Goal: Task Accomplishment & Management: Manage account settings

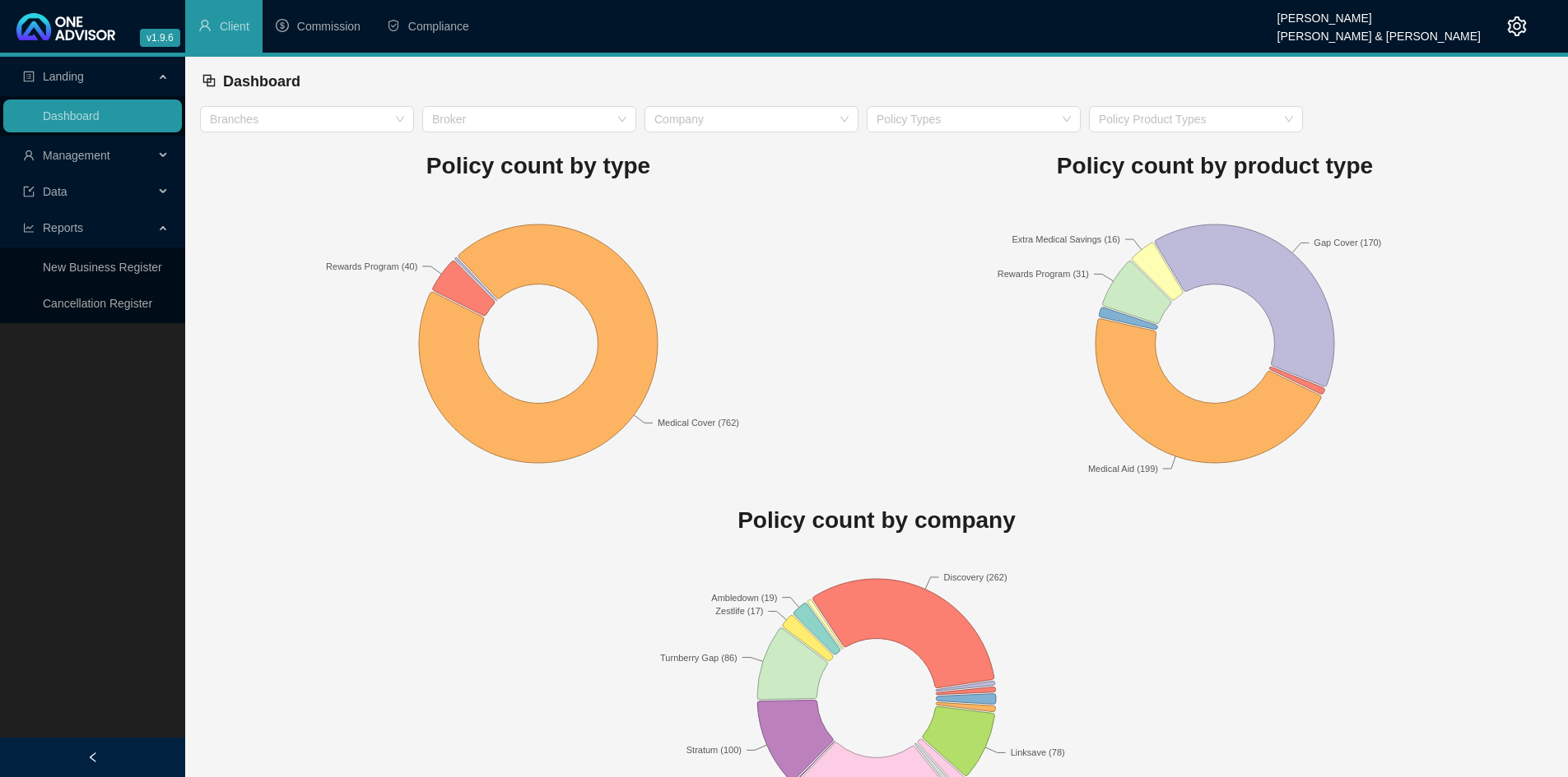
click at [165, 155] on icon at bounding box center [165, 155] width 8 height 0
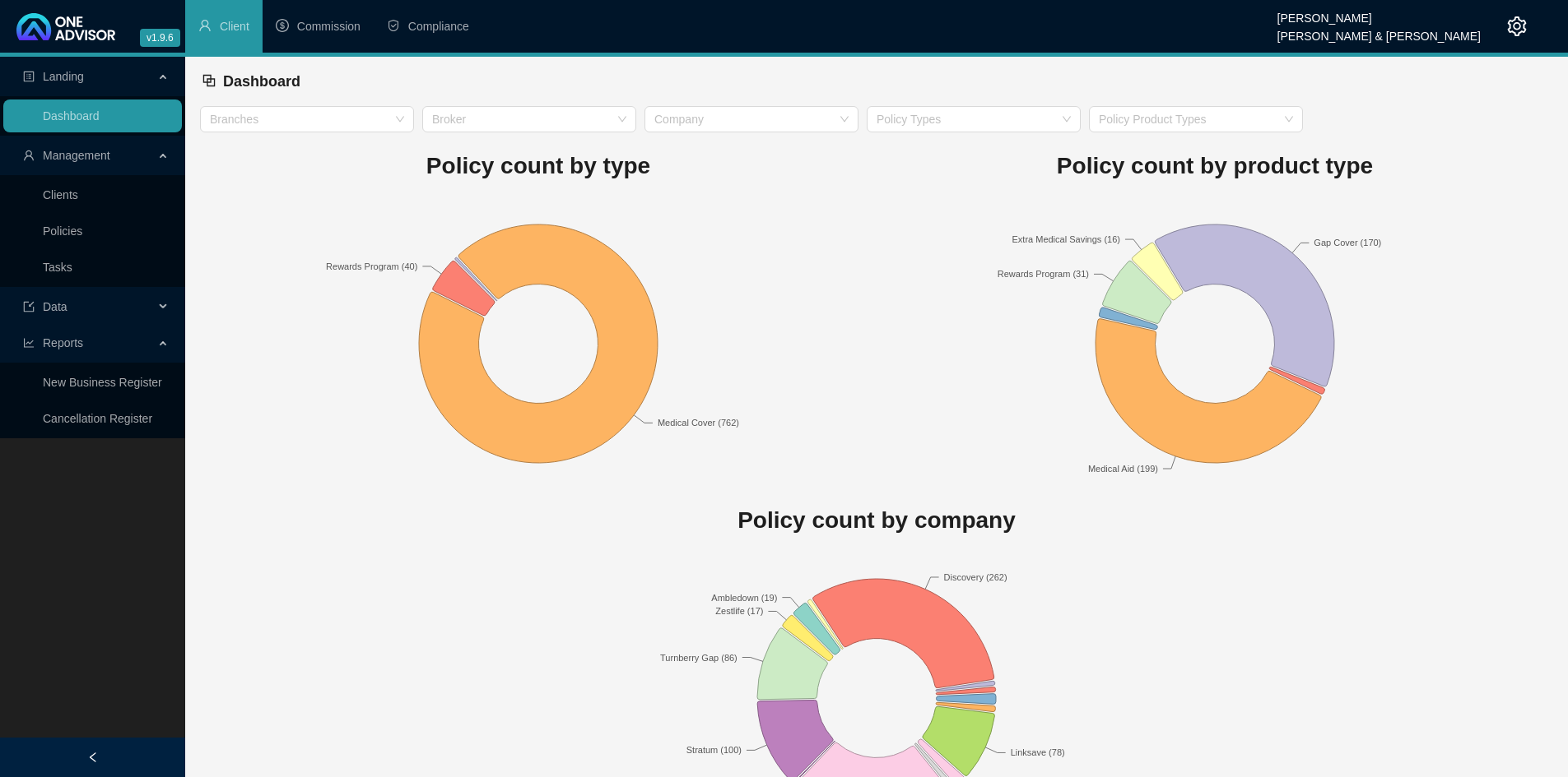
click at [77, 201] on link "Clients" at bounding box center [60, 195] width 35 height 13
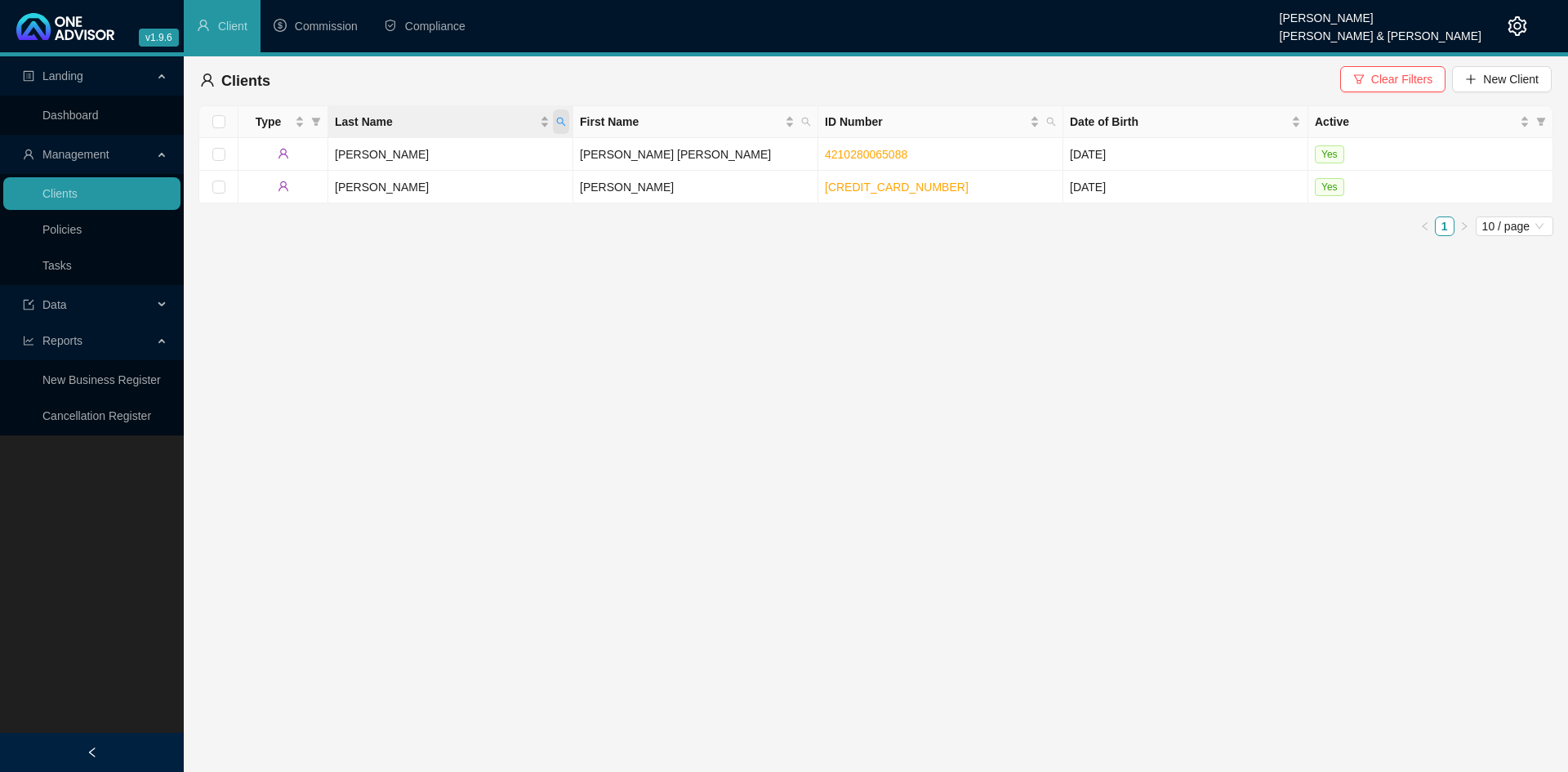
click at [558, 119] on icon "search" at bounding box center [561, 122] width 10 height 10
type input "[PERSON_NAME]"
click at [628, 222] on td "[PERSON_NAME]" at bounding box center [695, 219] width 245 height 32
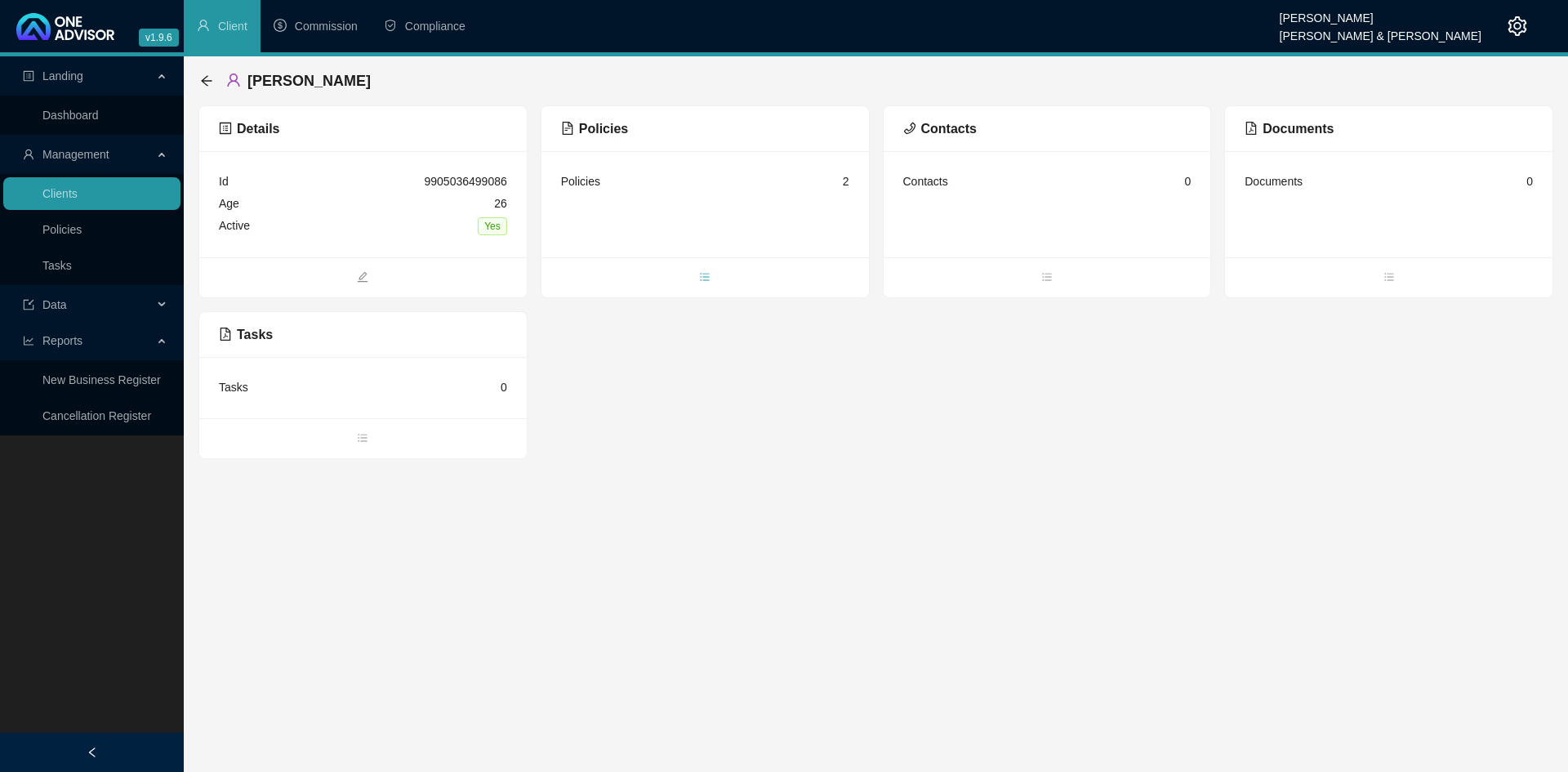
click at [712, 274] on span "bars" at bounding box center [705, 279] width 328 height 18
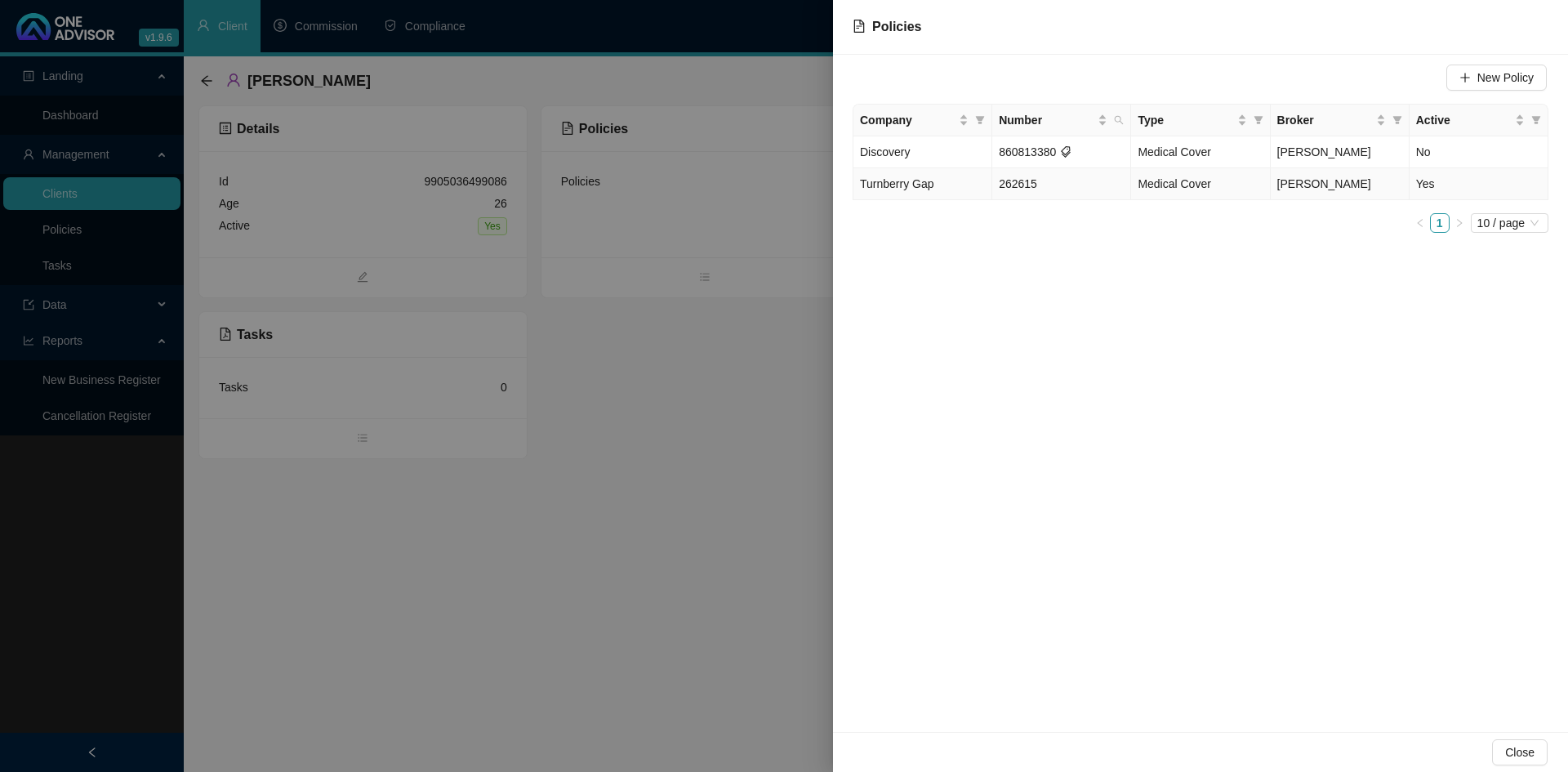
click at [937, 189] on td "Turnberry Gap" at bounding box center [923, 184] width 139 height 32
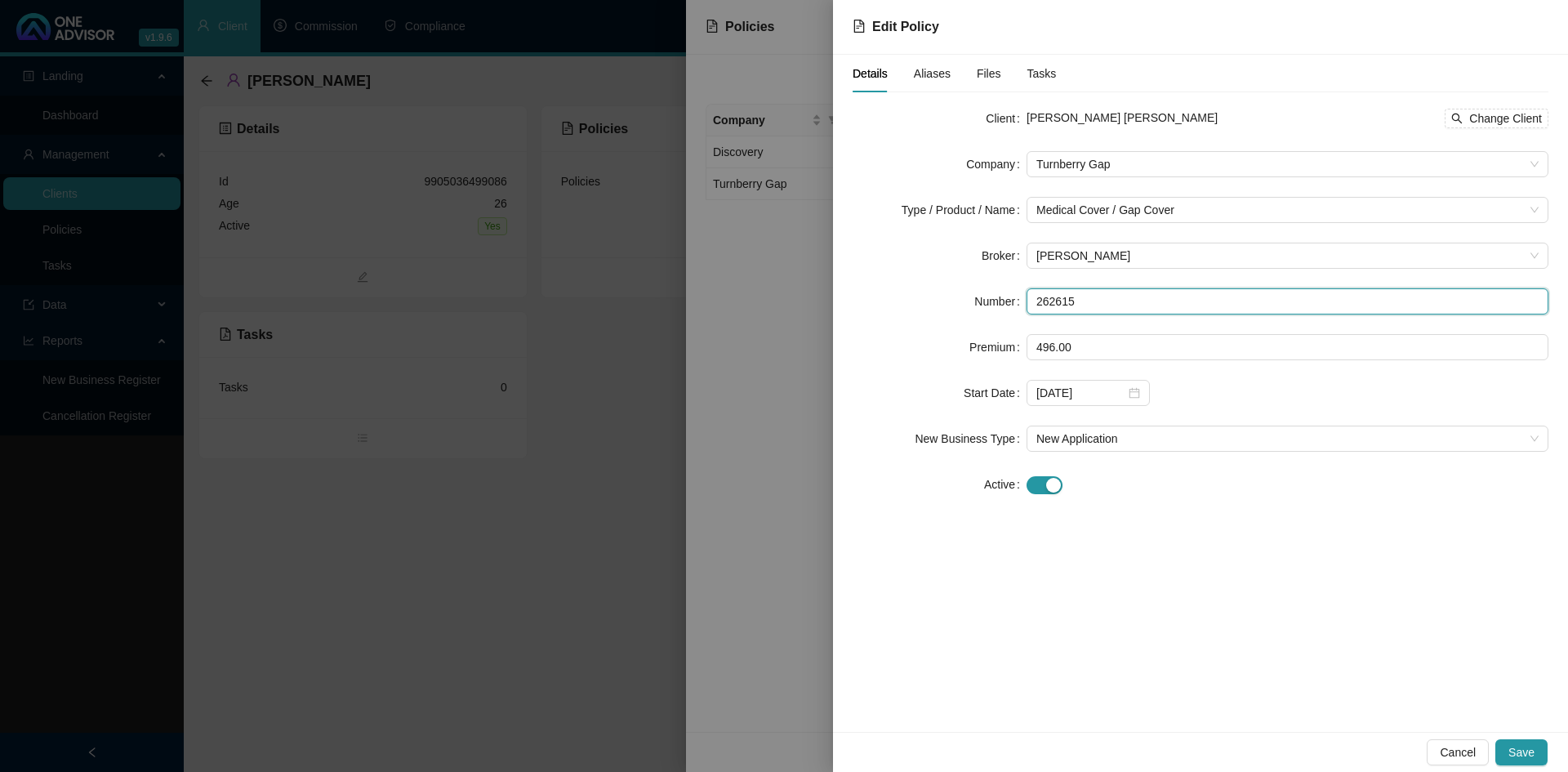
click at [1076, 300] on input "262615" at bounding box center [1288, 302] width 522 height 27
type input "2"
type input "269800"
click at [1532, 759] on span "Save" at bounding box center [1522, 753] width 27 height 18
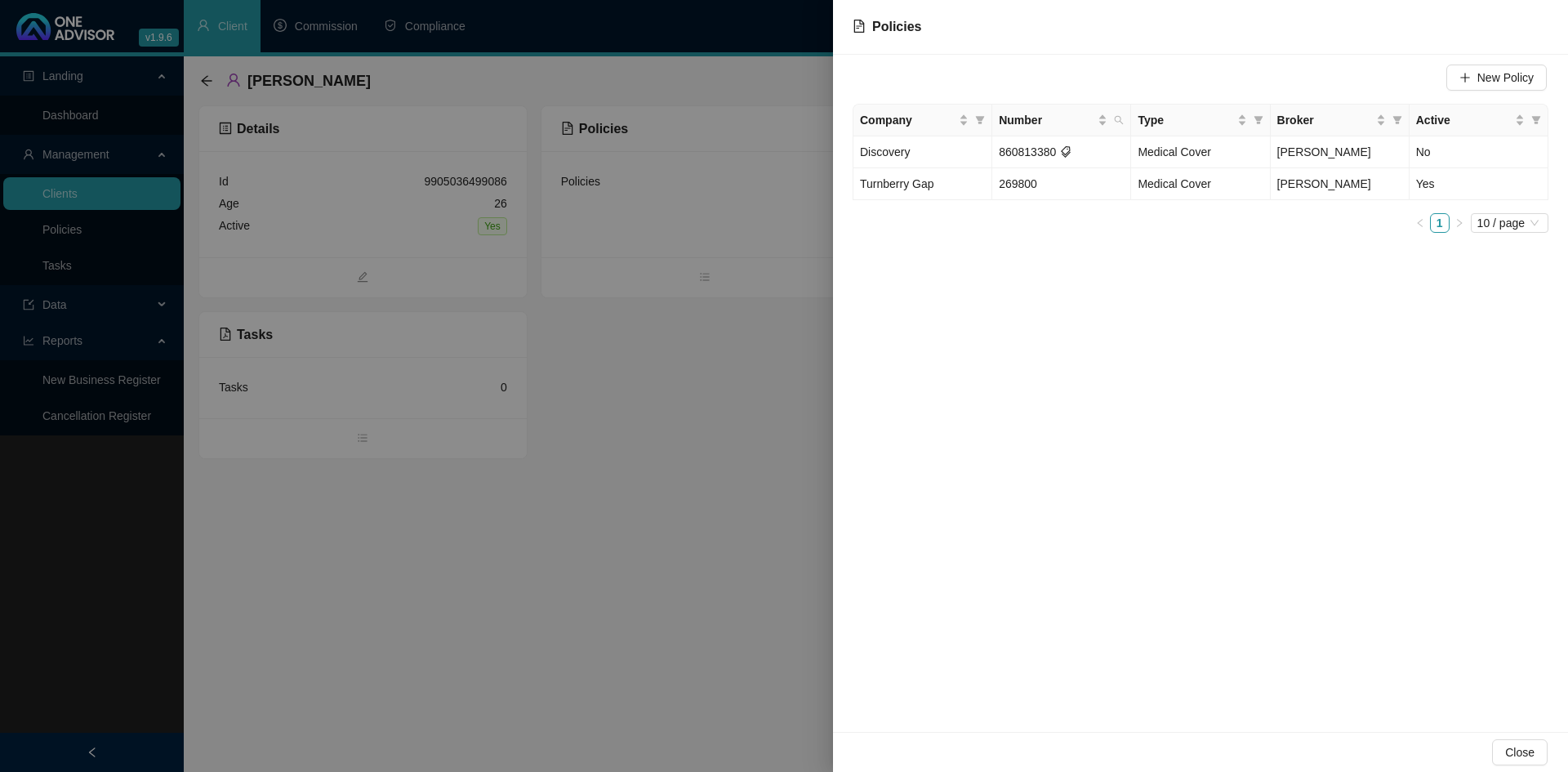
click at [777, 574] on div at bounding box center [784, 386] width 1568 height 772
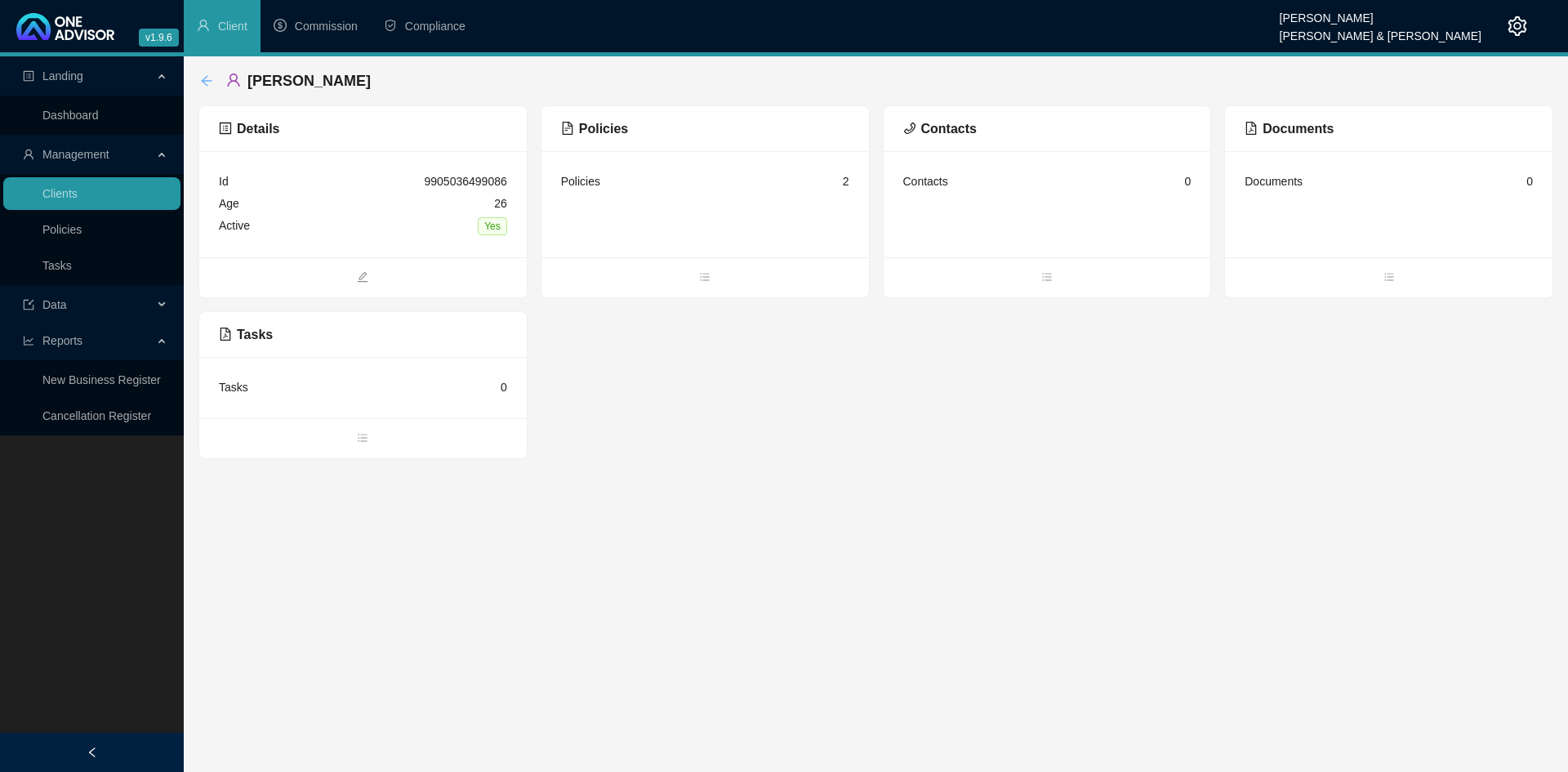
click at [213, 81] on div "[PERSON_NAME]" at bounding box center [290, 81] width 181 height 29
